Goal: Information Seeking & Learning: Learn about a topic

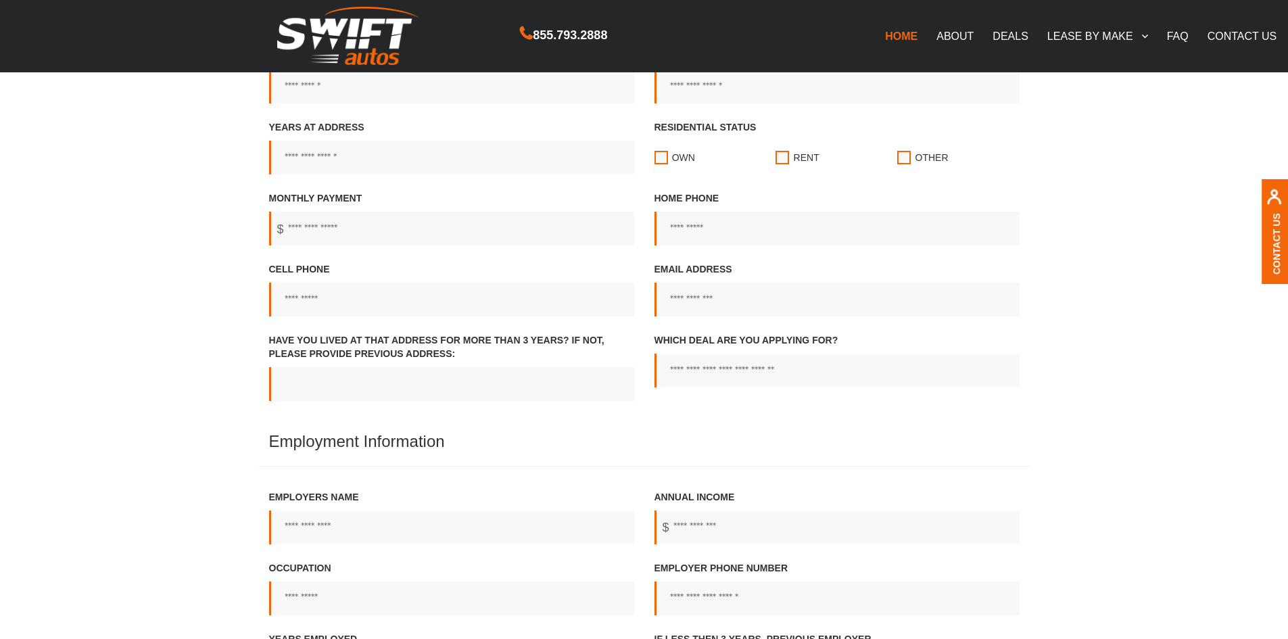
scroll to position [270, 0]
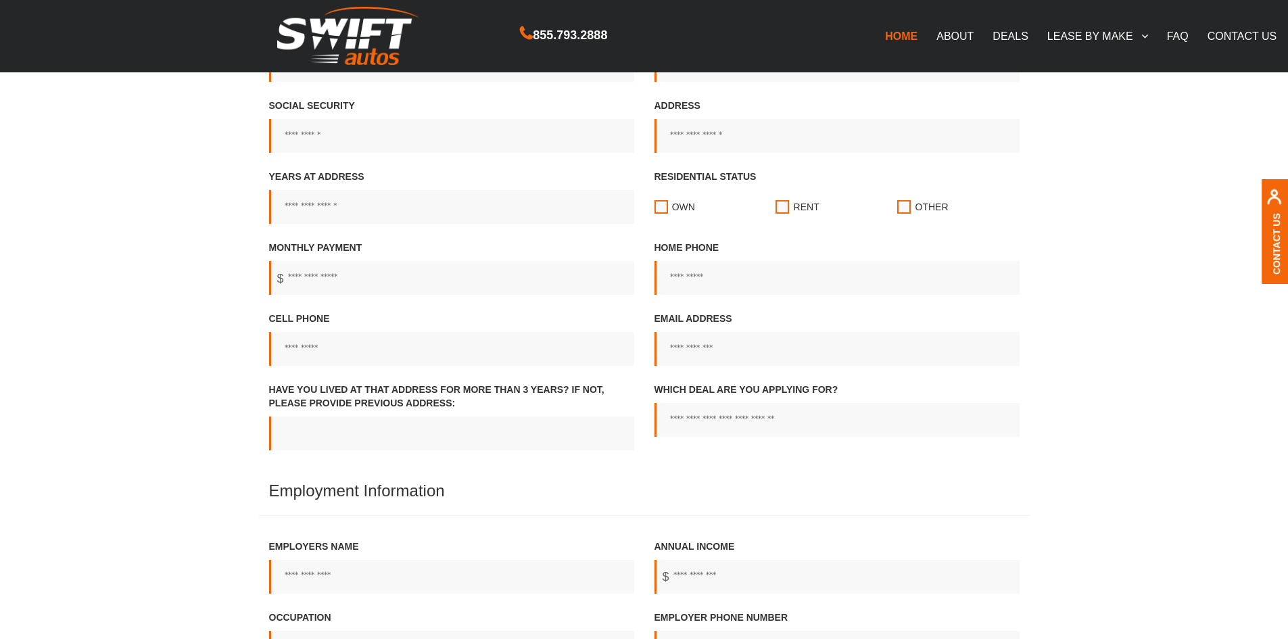
click at [997, 37] on link "DEALS" at bounding box center [1010, 36] width 54 height 28
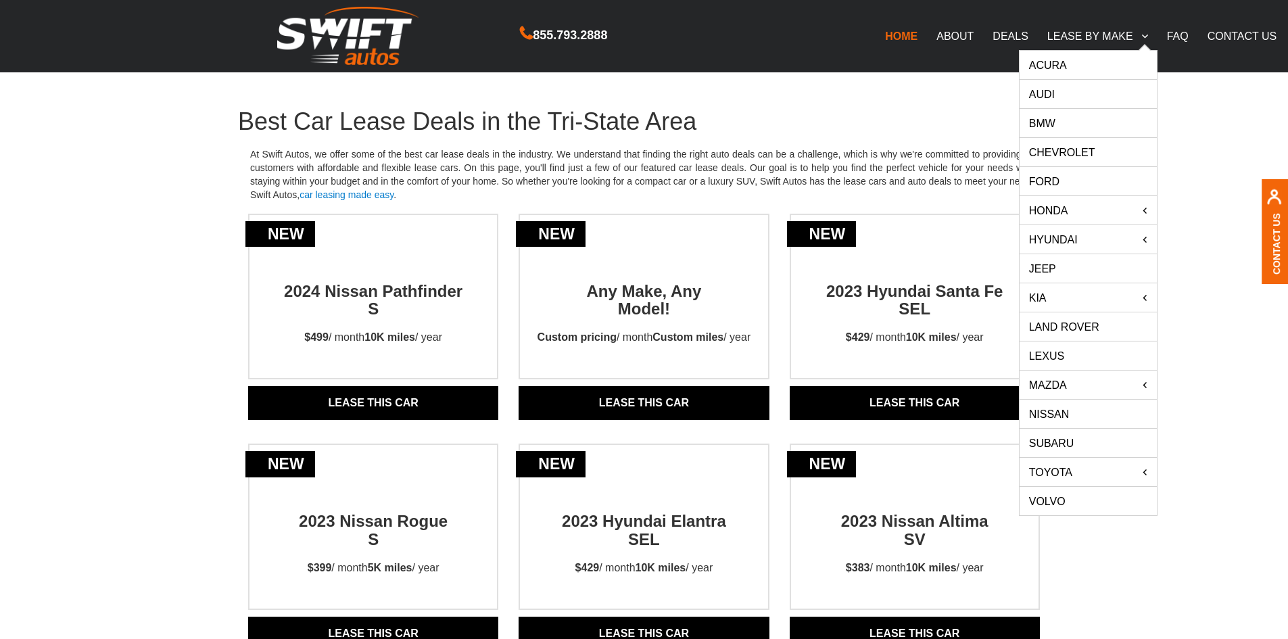
click at [1053, 266] on link "Jeep" at bounding box center [1088, 268] width 137 height 28
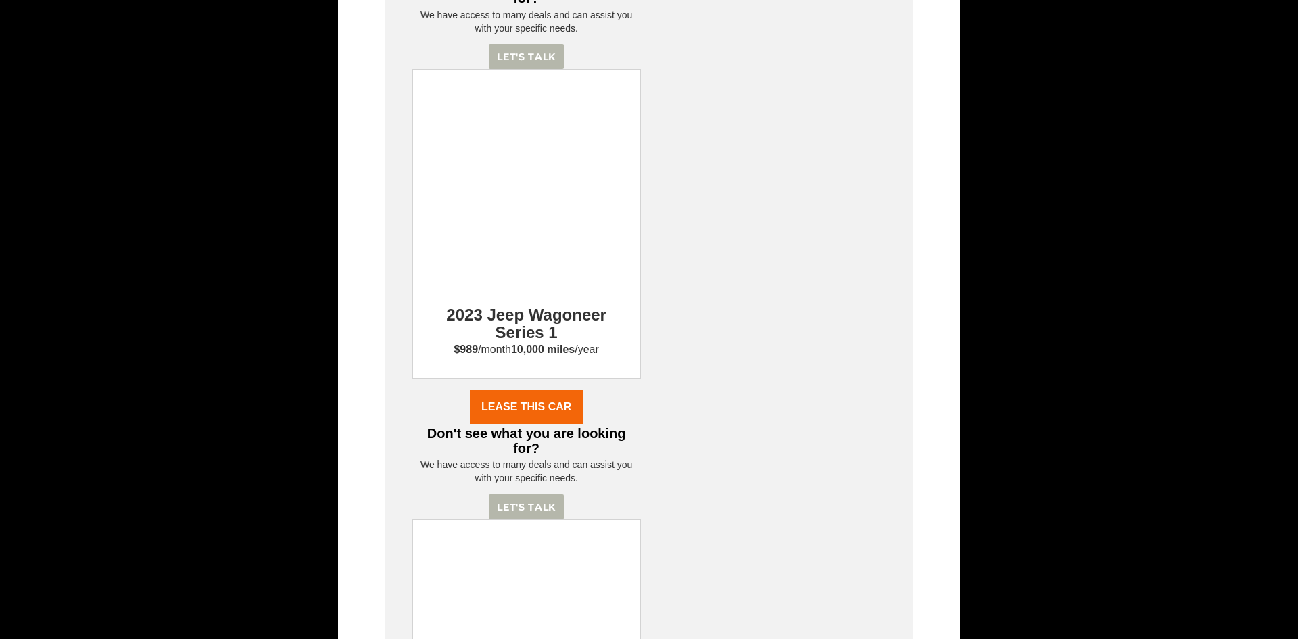
scroll to position [1824, 0]
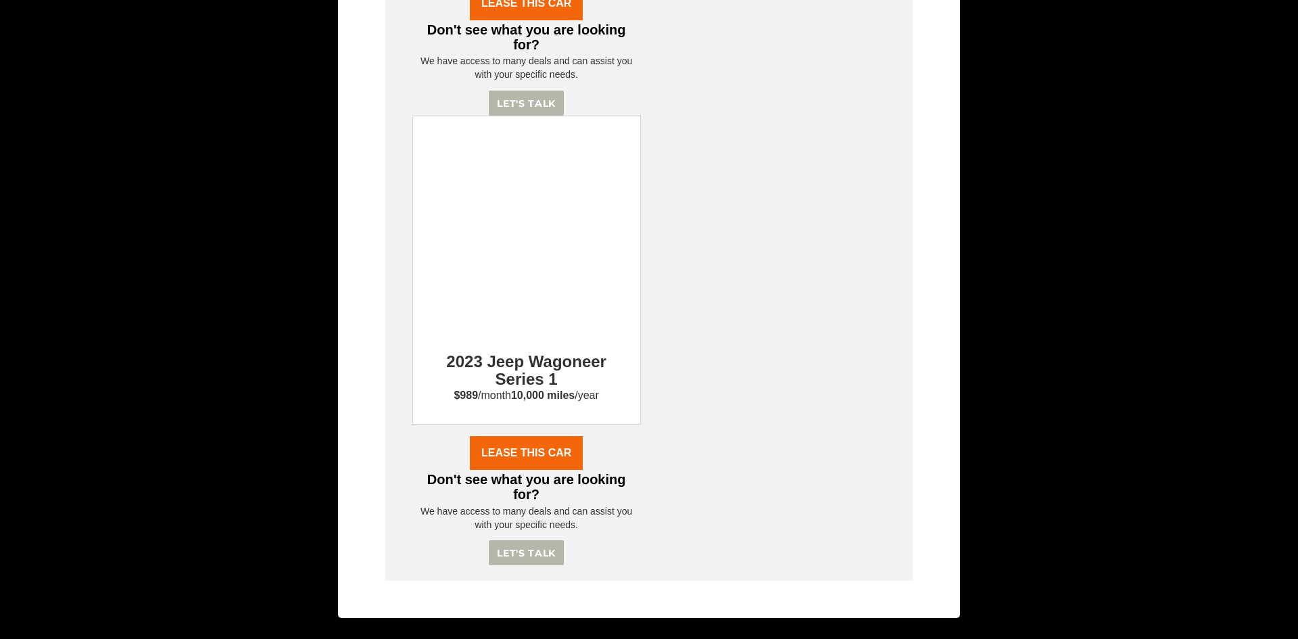
drag, startPoint x: 675, startPoint y: 293, endPoint x: 664, endPoint y: 292, distance: 10.9
